Goal: Use online tool/utility: Utilize a website feature to perform a specific function

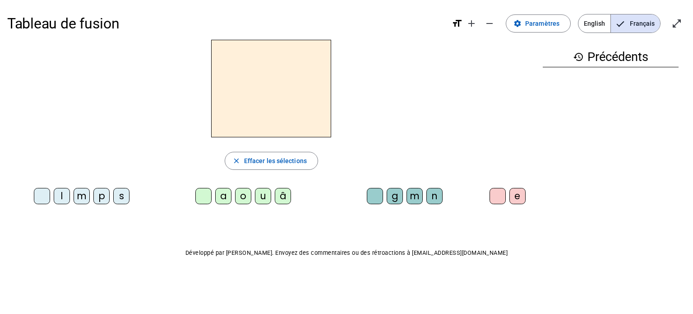
click at [279, 196] on div "â" at bounding box center [283, 196] width 16 height 16
click at [435, 193] on div "n" at bounding box center [434, 196] width 16 height 16
click at [522, 193] on div "e" at bounding box center [517, 196] width 16 height 16
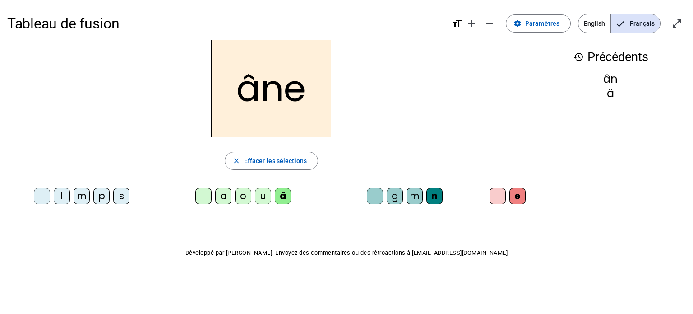
click at [415, 196] on div "m" at bounding box center [414, 196] width 16 height 16
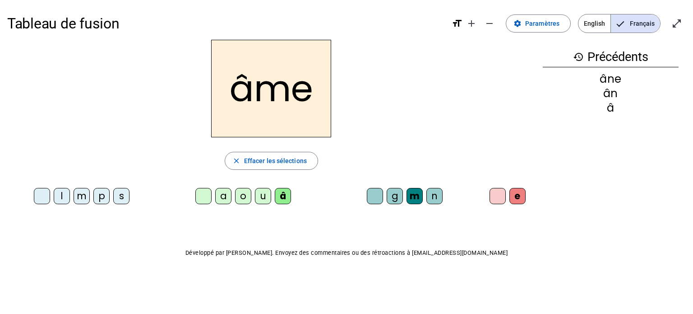
click at [392, 200] on div "g" at bounding box center [395, 196] width 16 height 16
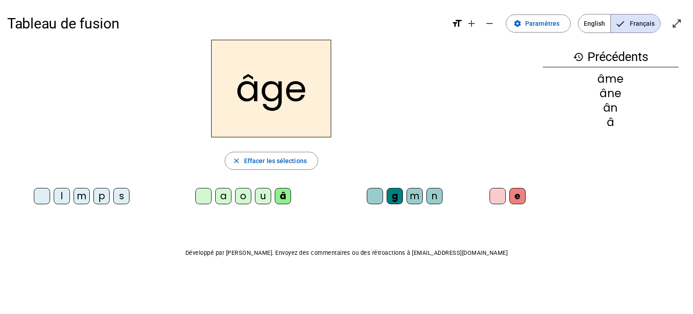
click at [226, 194] on div "a" at bounding box center [223, 196] width 16 height 16
click at [98, 191] on div "p" at bounding box center [101, 196] width 16 height 16
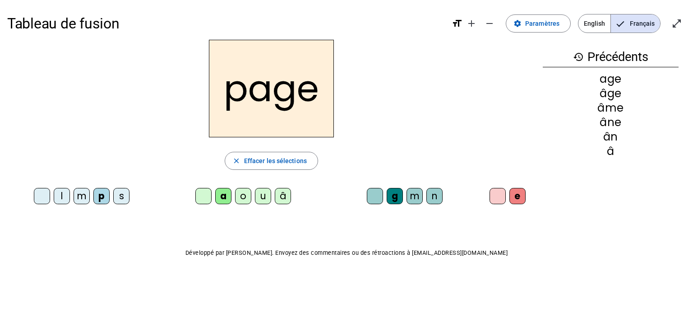
click at [121, 199] on div "s" at bounding box center [121, 196] width 16 height 16
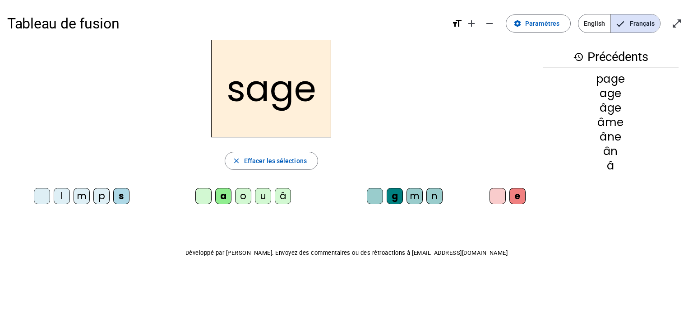
click at [80, 197] on div "m" at bounding box center [82, 196] width 16 height 16
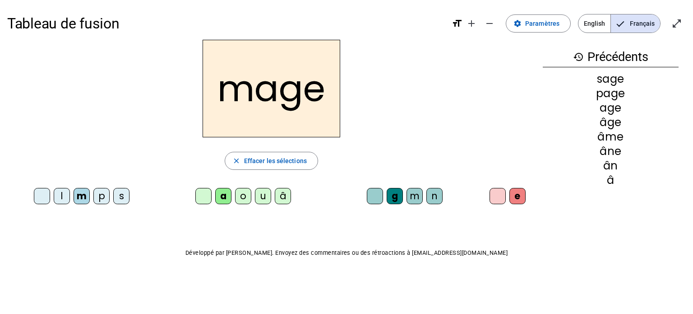
click at [266, 195] on div "u" at bounding box center [263, 196] width 16 height 16
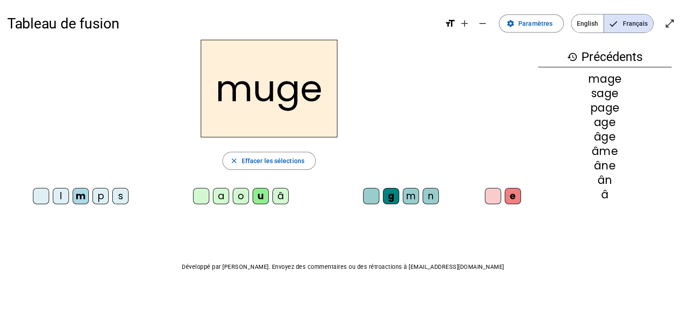
click at [63, 193] on div "l" at bounding box center [61, 196] width 16 height 16
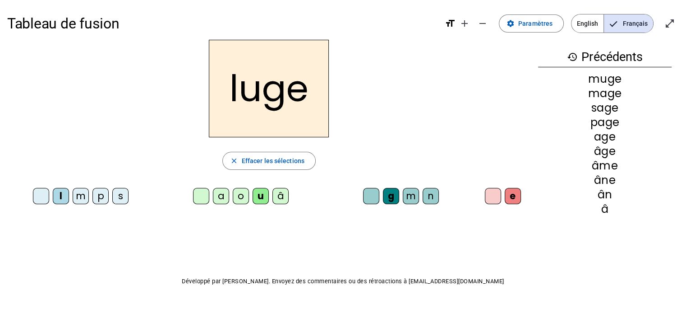
click at [243, 200] on div "o" at bounding box center [241, 196] width 16 height 16
